Goal: Information Seeking & Learning: Learn about a topic

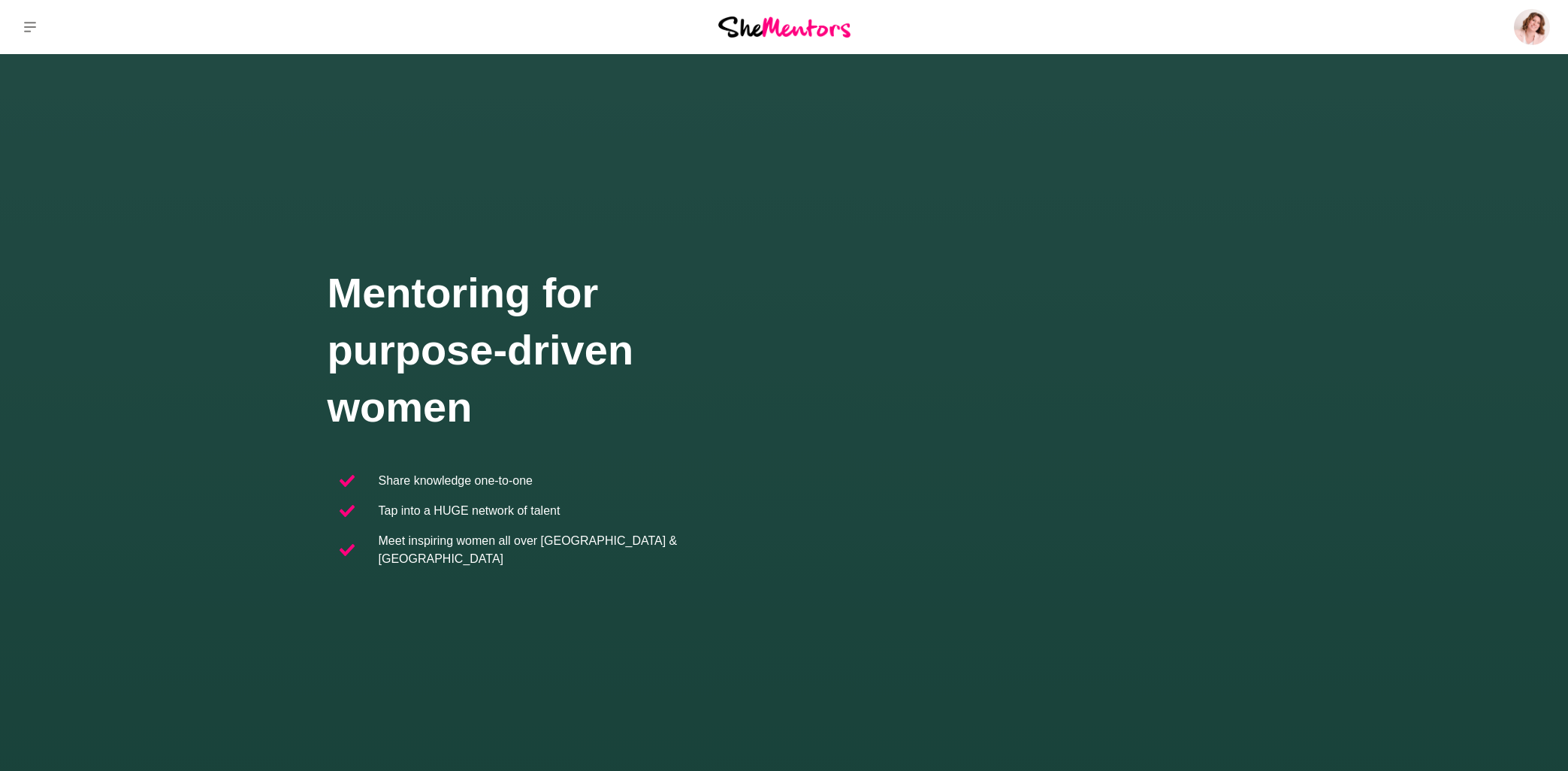
click at [33, 23] on icon at bounding box center [30, 27] width 12 height 12
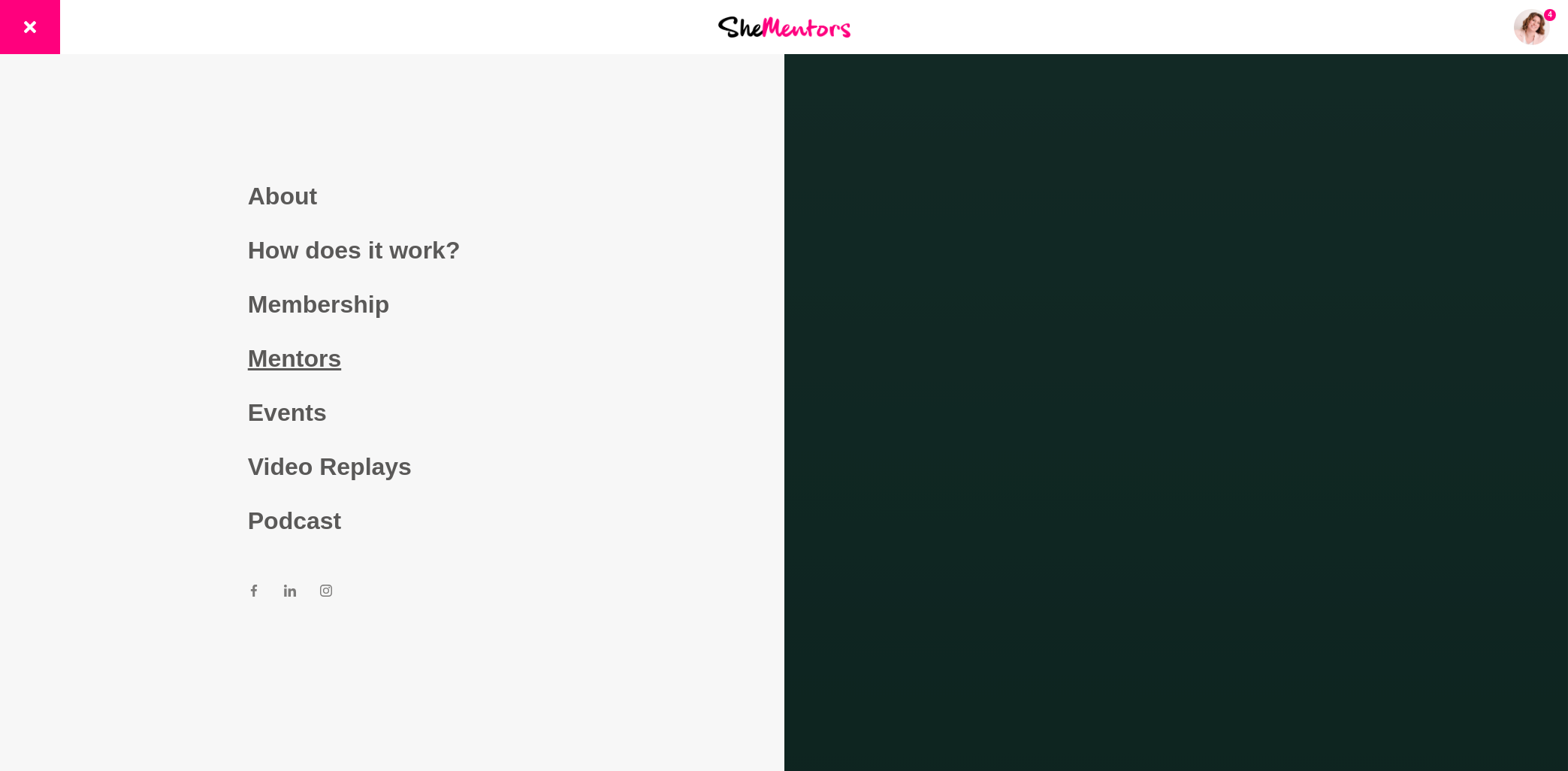
click at [280, 360] on link "Mentors" at bounding box center [391, 358] width 289 height 54
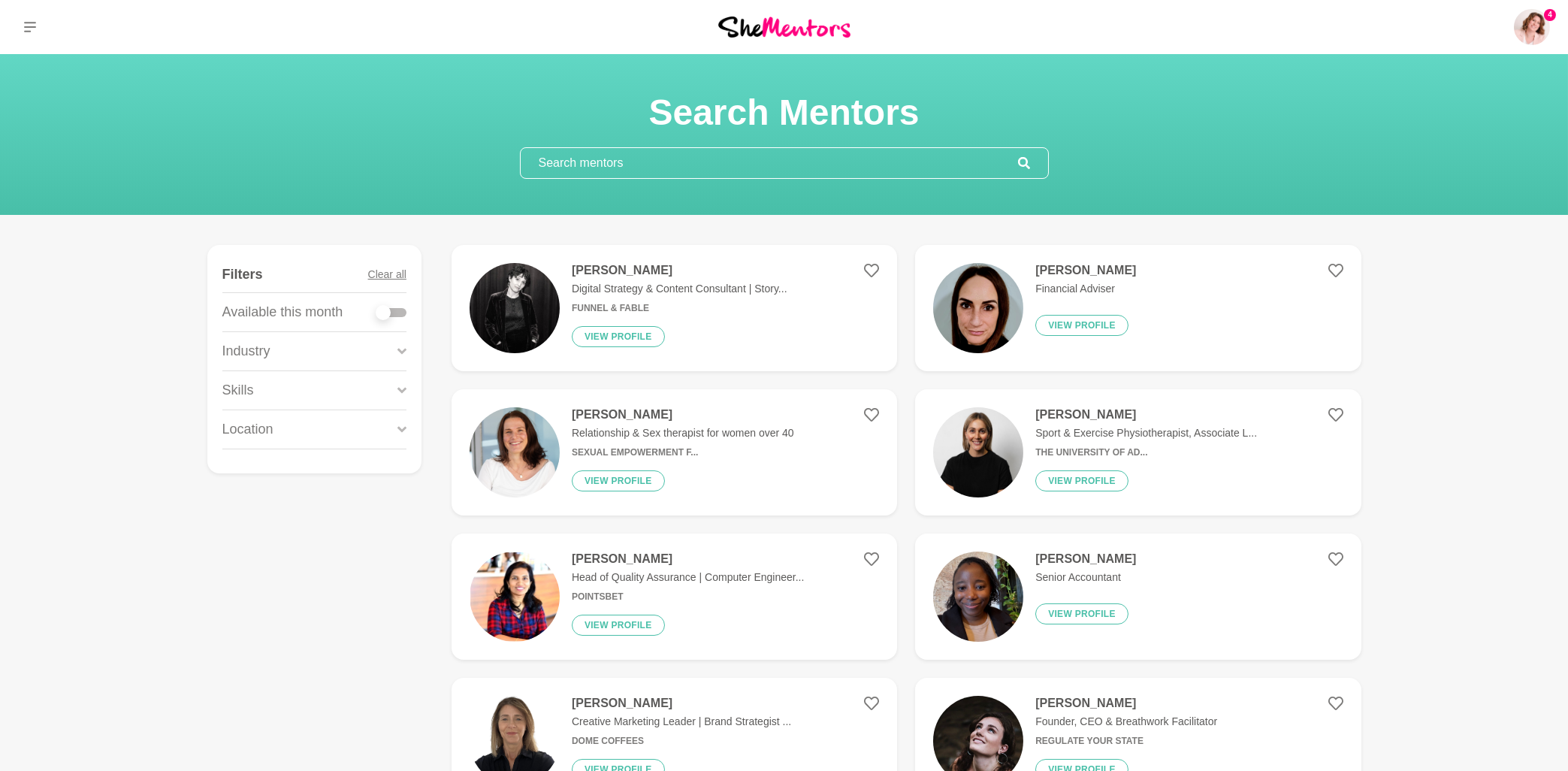
click at [607, 171] on input "text" at bounding box center [769, 163] width 498 height 30
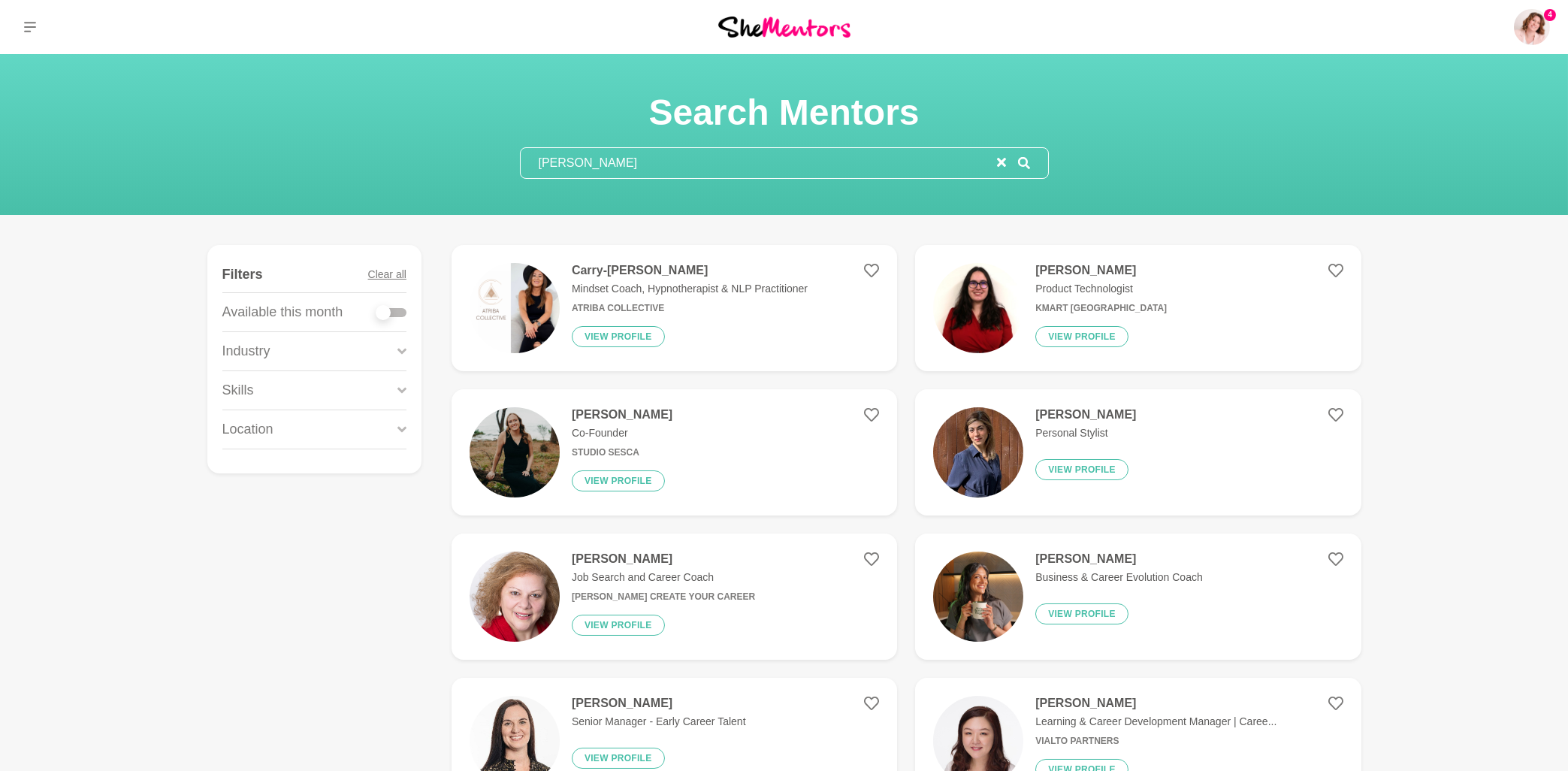
type input "[PERSON_NAME]"
click at [632, 268] on h4 "Carry-[PERSON_NAME]" at bounding box center [690, 270] width 236 height 15
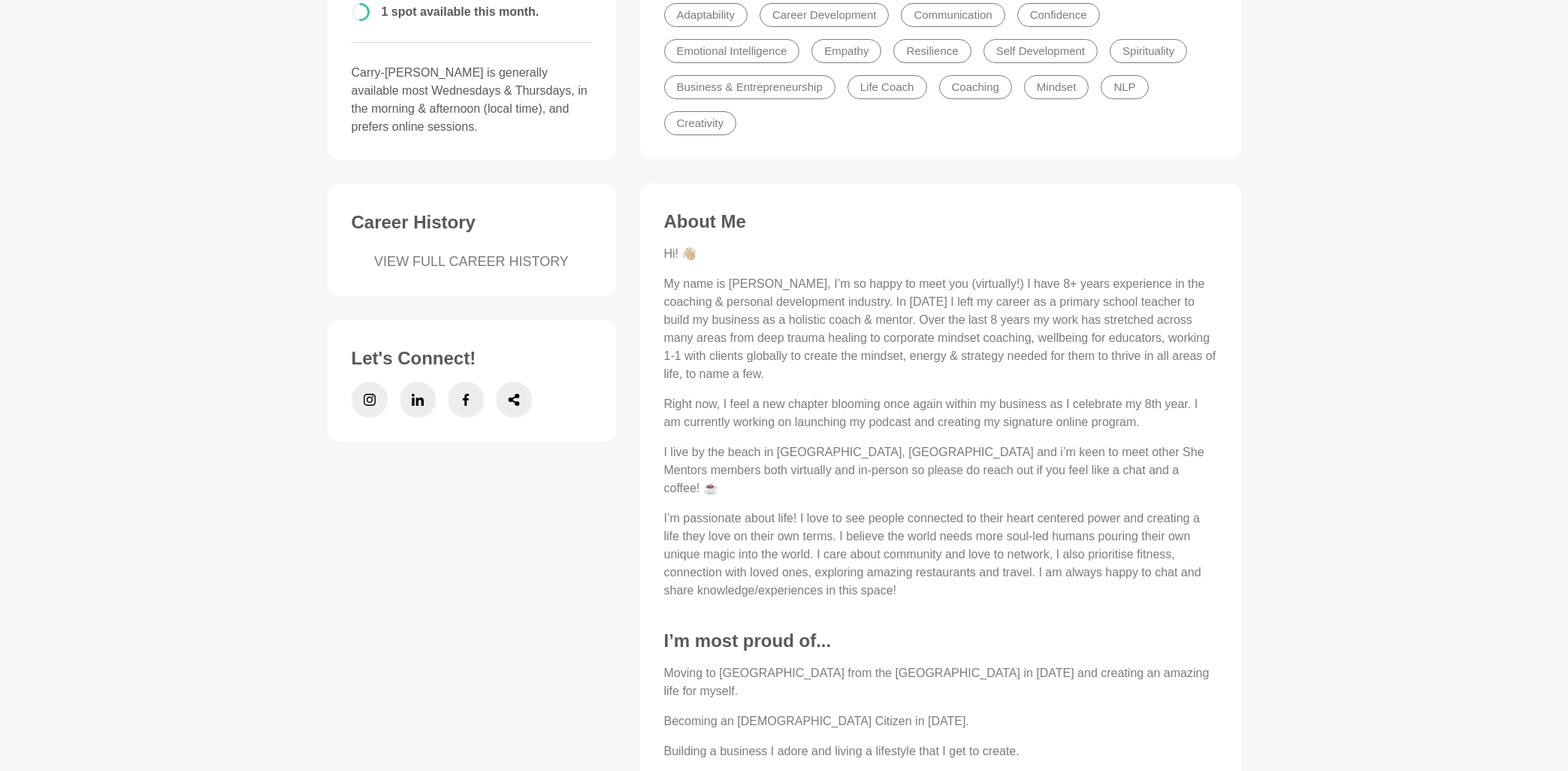
scroll to position [564, 0]
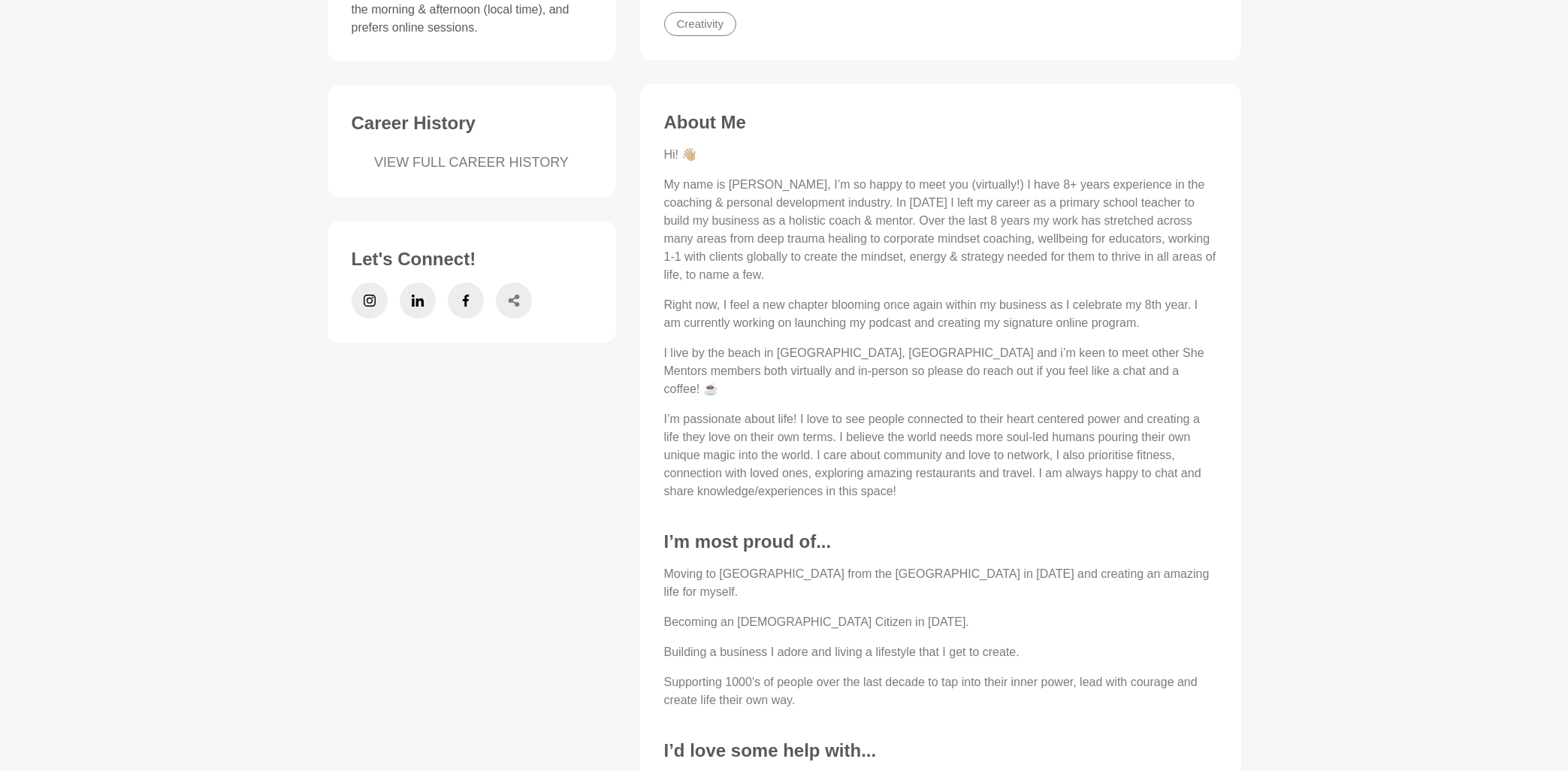
click at [519, 299] on icon at bounding box center [513, 300] width 12 height 36
